Goal: Transaction & Acquisition: Purchase product/service

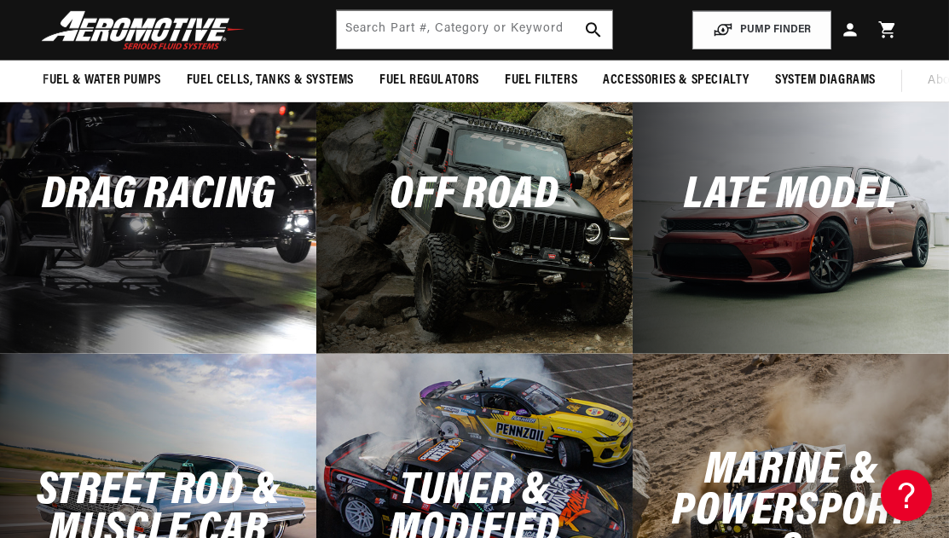
scroll to position [3679, 0]
click at [478, 476] on h2 "Tuner & Modified" at bounding box center [474, 512] width 171 height 81
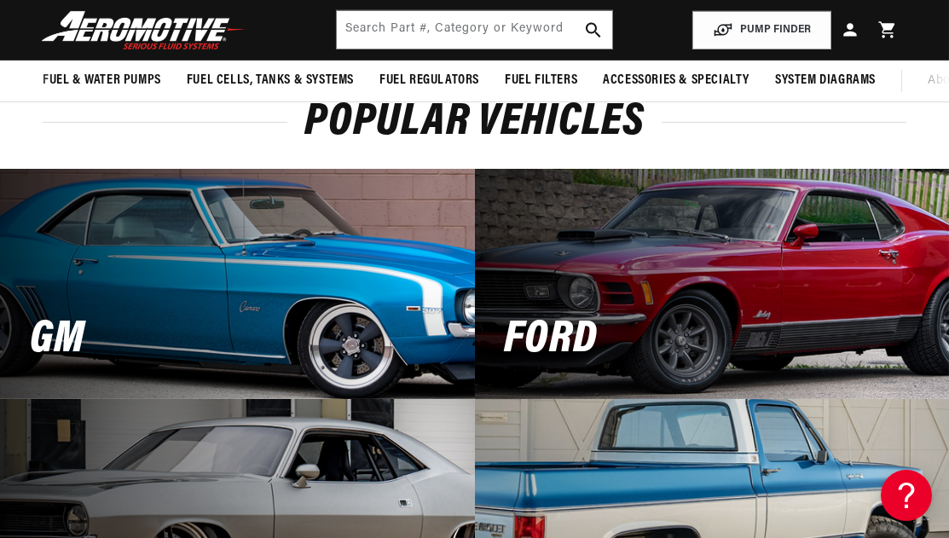
scroll to position [0, 0]
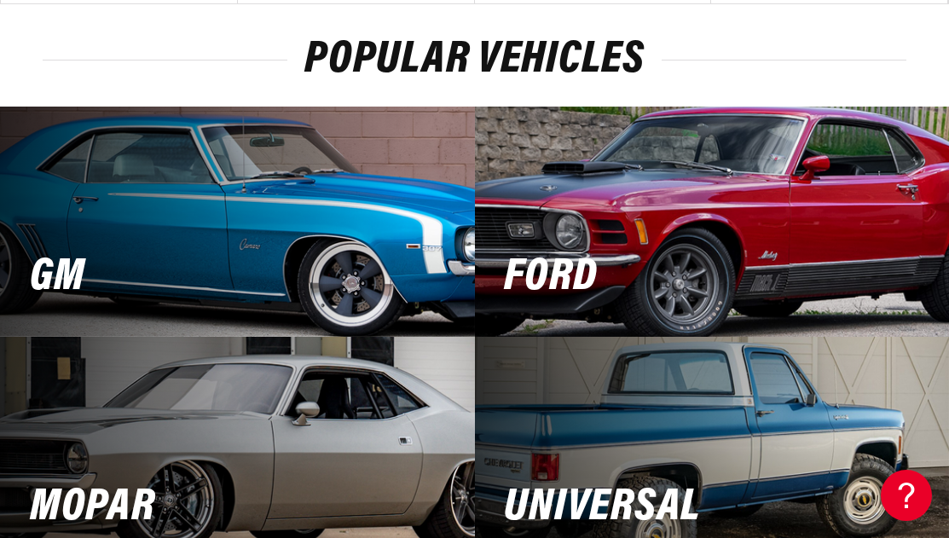
click at [758, 200] on div "Ford" at bounding box center [712, 222] width 475 height 230
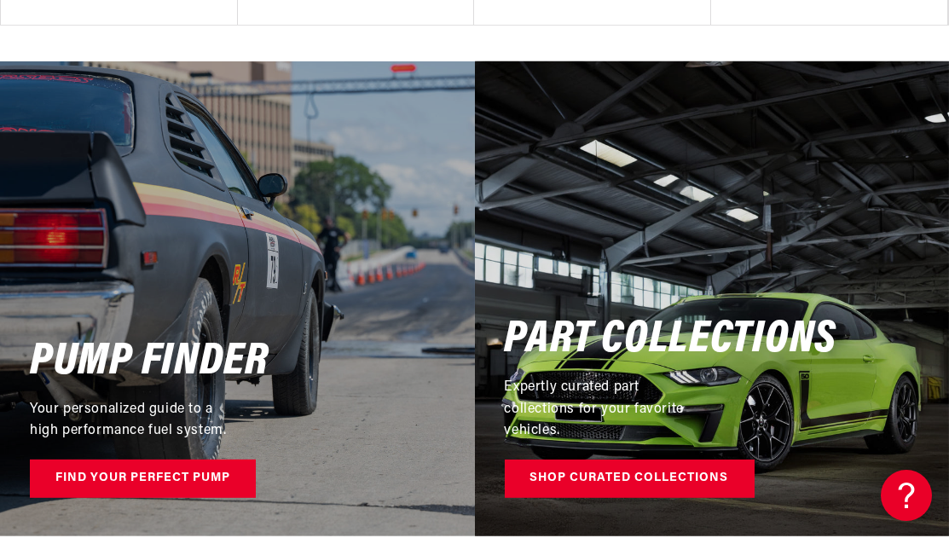
scroll to position [0, 2389]
click at [683, 297] on div "Part Collections Expertly curated part collections for your favorite vehicles. …" at bounding box center [712, 298] width 475 height 475
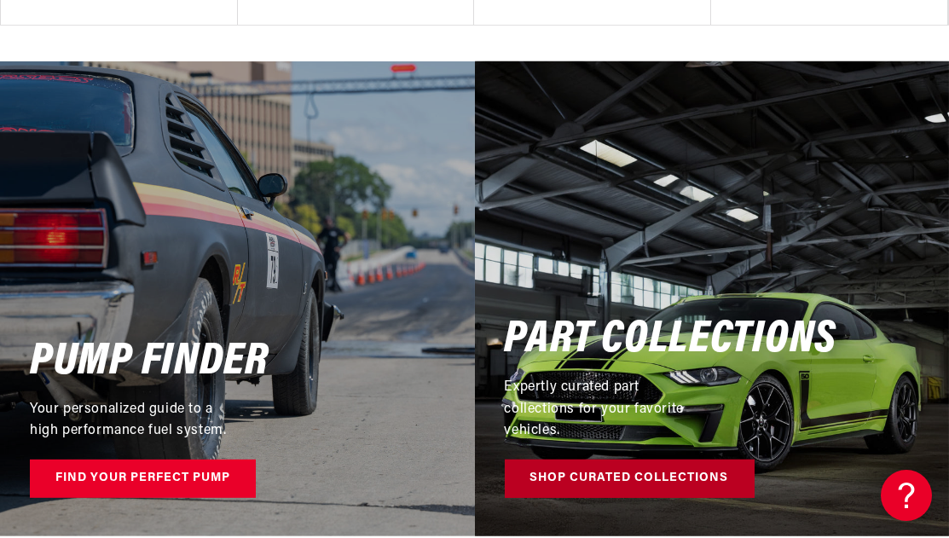
click at [608, 479] on link "Shop Curated Collections" at bounding box center [630, 479] width 250 height 38
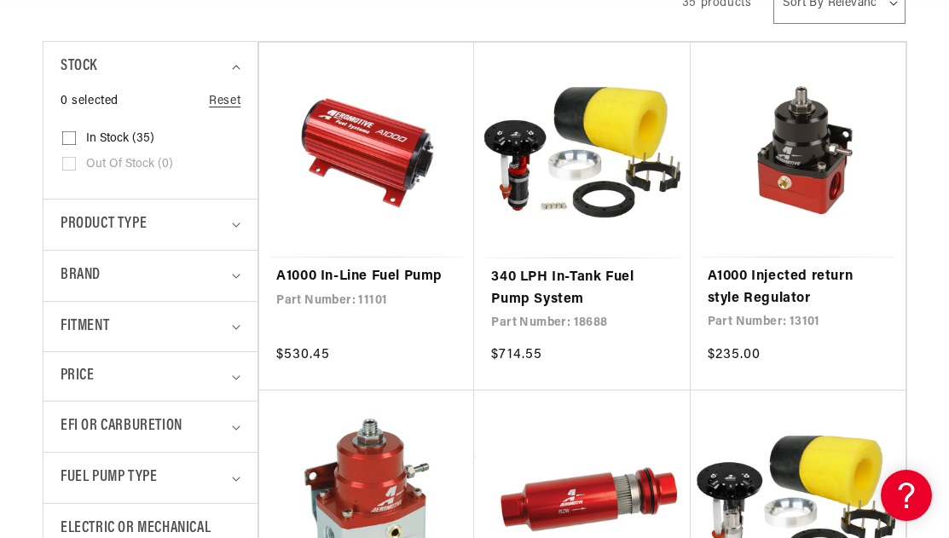
scroll to position [0, 1592]
click at [229, 274] on summary "Brand" at bounding box center [151, 276] width 180 height 50
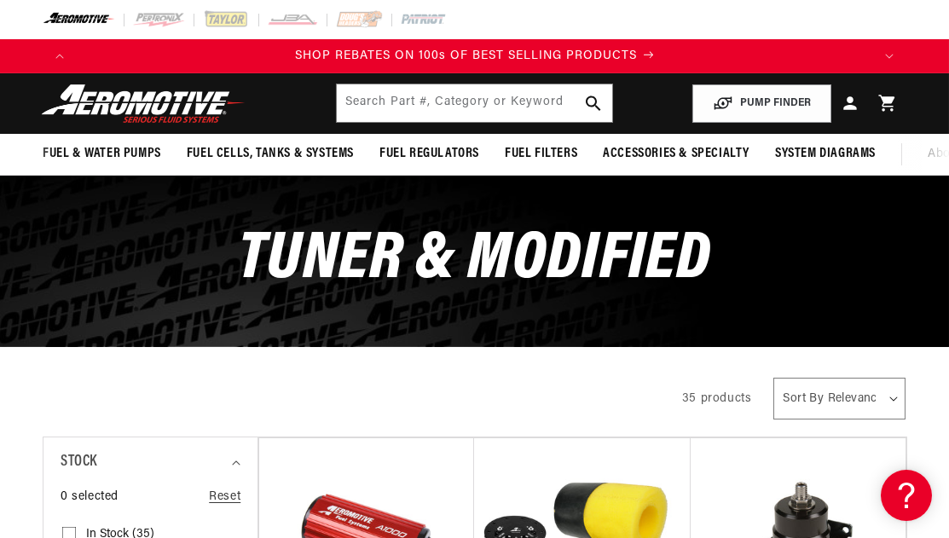
scroll to position [0, 0]
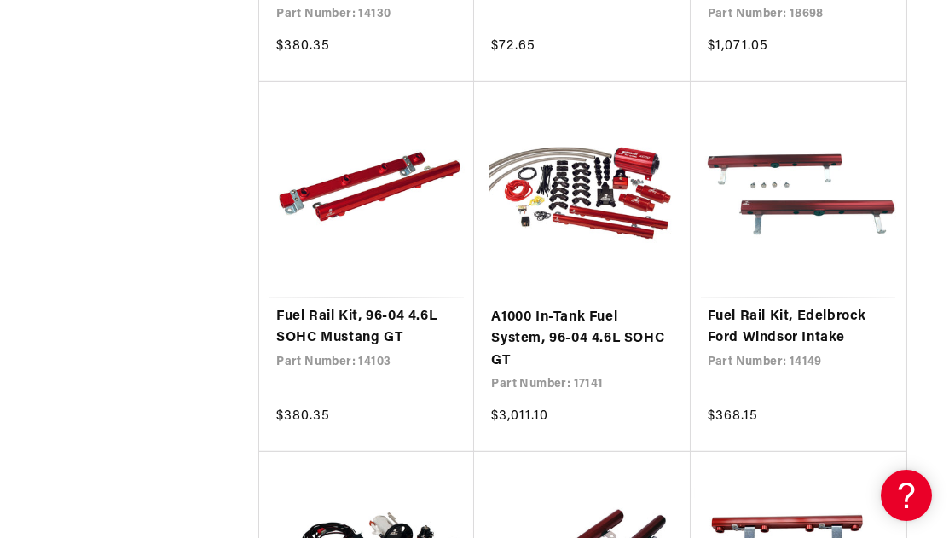
scroll to position [0, 2389]
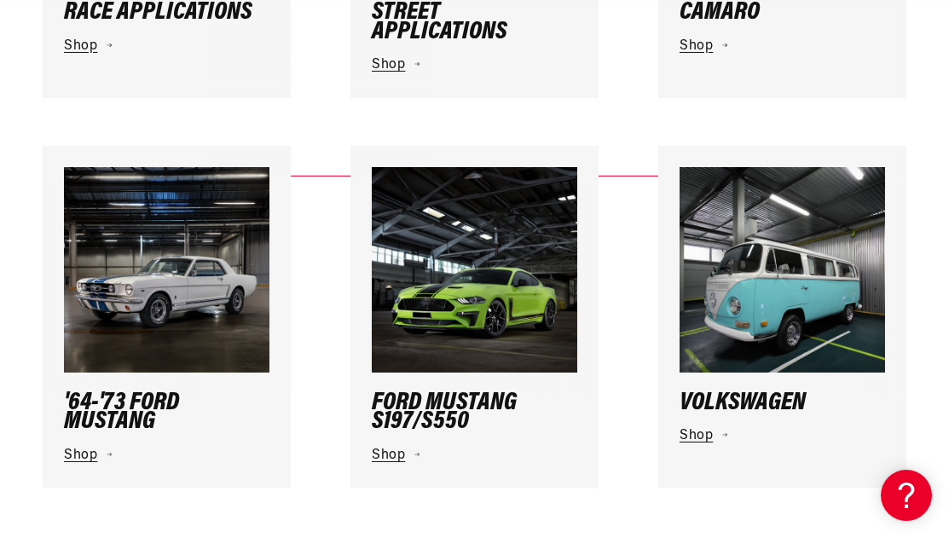
scroll to position [907, 0]
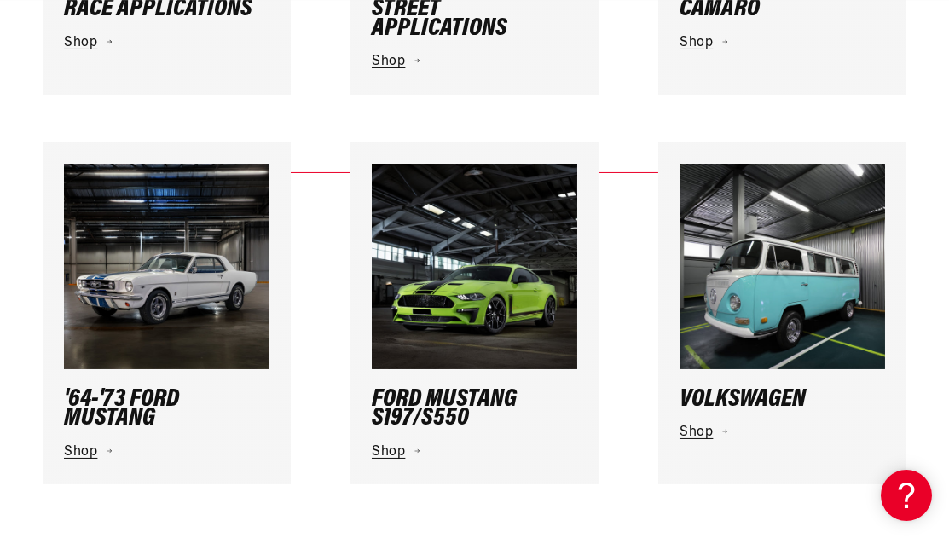
click at [444, 337] on img at bounding box center [475, 267] width 206 height 206
click at [386, 446] on link "Shop" at bounding box center [475, 453] width 206 height 22
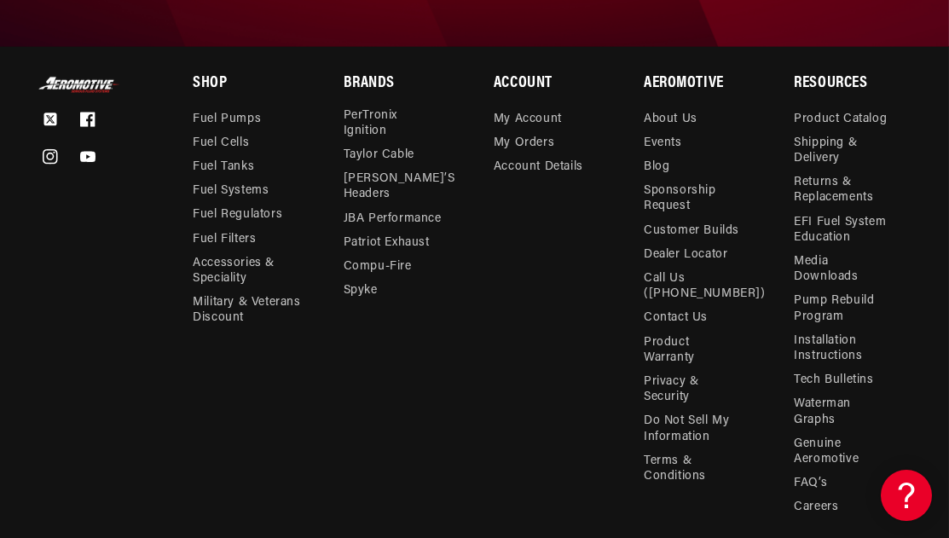
scroll to position [0, 2389]
click at [802, 502] on link "Careers" at bounding box center [816, 508] width 44 height 24
